Goal: Information Seeking & Learning: Learn about a topic

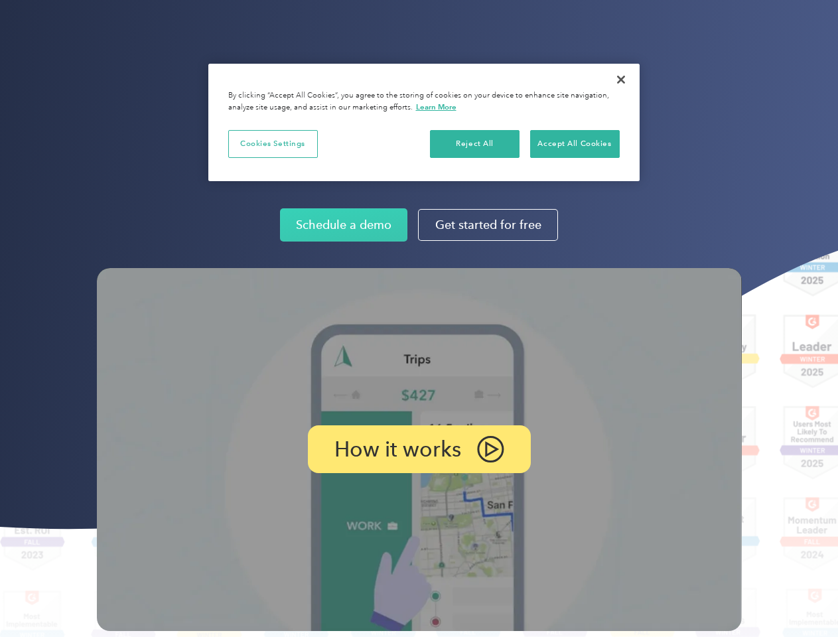
click at [419, 318] on img at bounding box center [419, 449] width 645 height 363
click at [419, 449] on p "How it works" at bounding box center [397, 449] width 127 height 16
click at [273, 143] on button "Cookies Settings" at bounding box center [273, 144] width 90 height 28
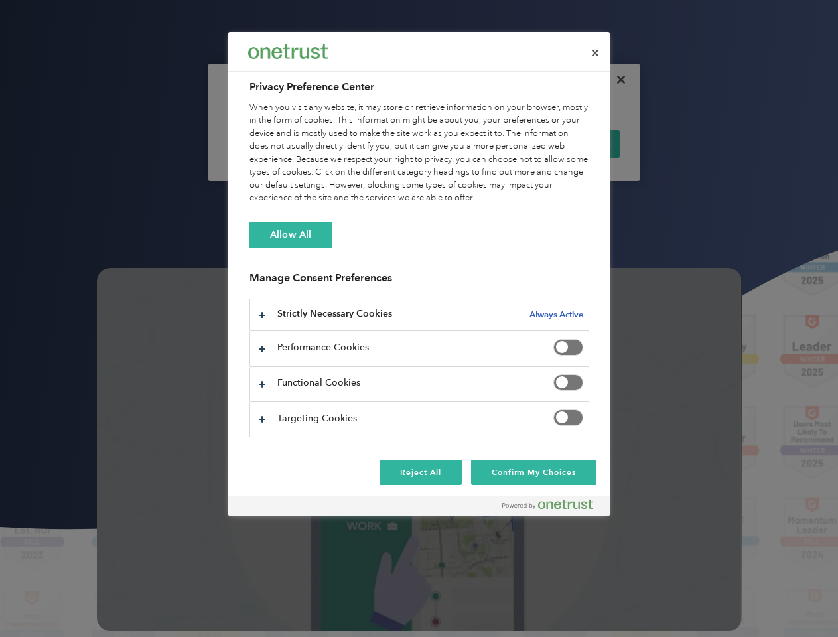
click at [475, 143] on div "When you visit any website, it may store or retrieve information on your browse…" at bounding box center [419, 152] width 340 height 103
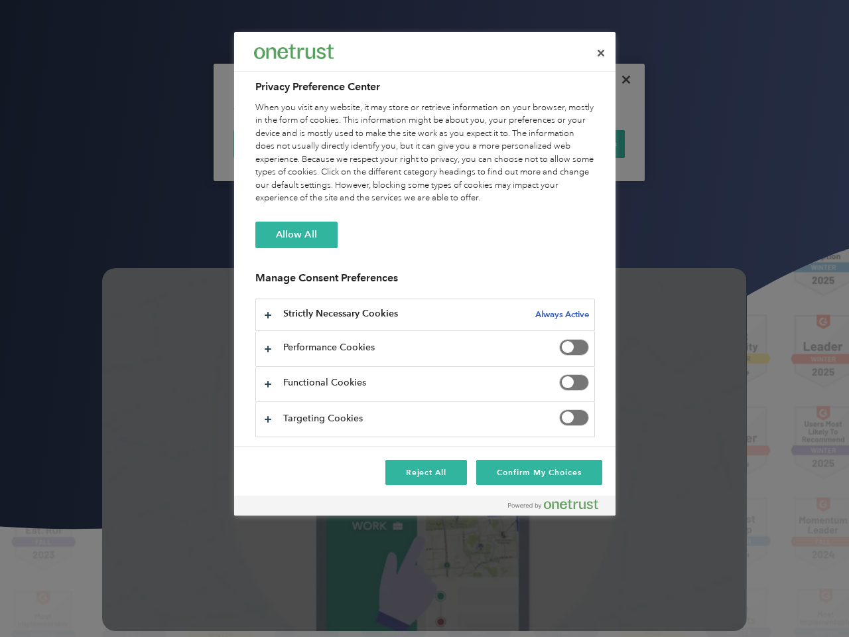
click at [574, 143] on div "When you visit any website, it may store or retrieve information on your browse…" at bounding box center [425, 152] width 340 height 103
click at [621, 80] on div at bounding box center [424, 318] width 849 height 637
